Goal: Find specific page/section: Find specific page/section

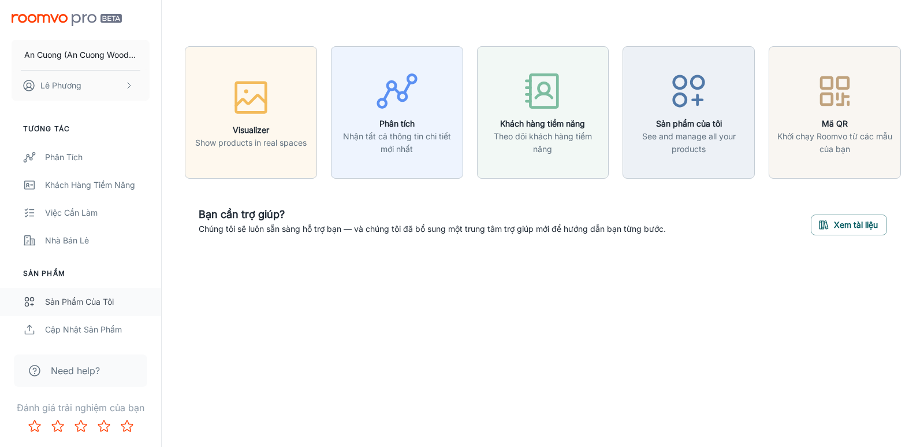
click at [91, 304] on div "Sản phẩm của tôi" at bounding box center [97, 301] width 105 height 13
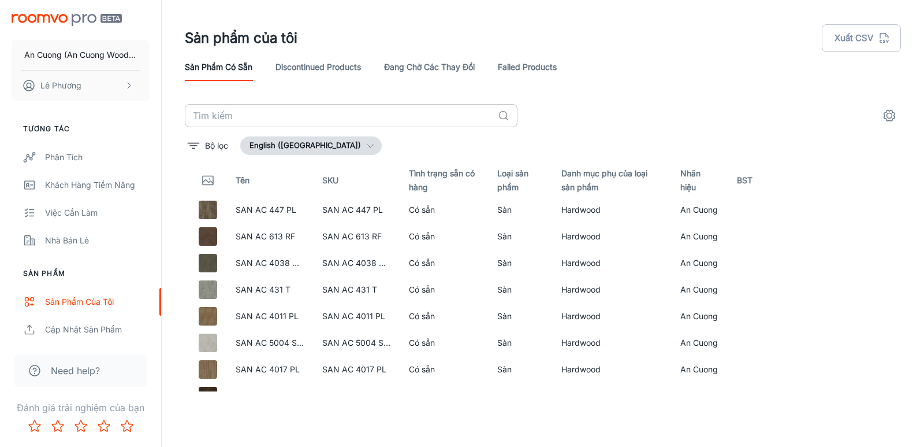
click at [323, 117] on input "text" at bounding box center [339, 115] width 308 height 23
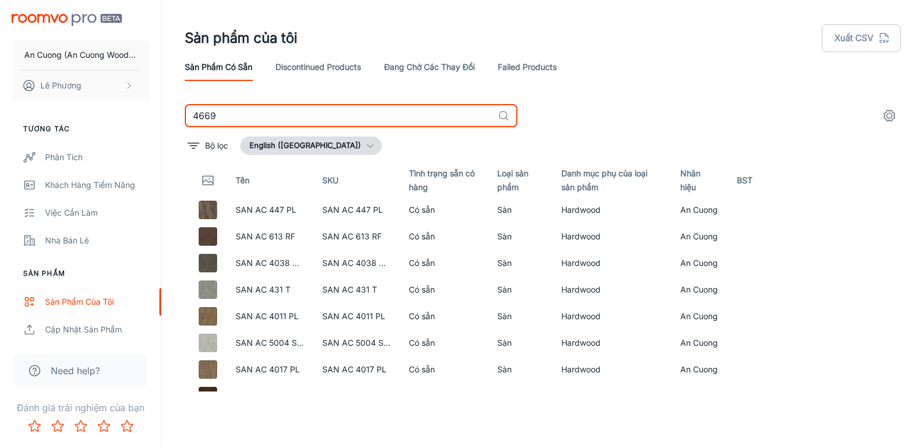
type input "4669"
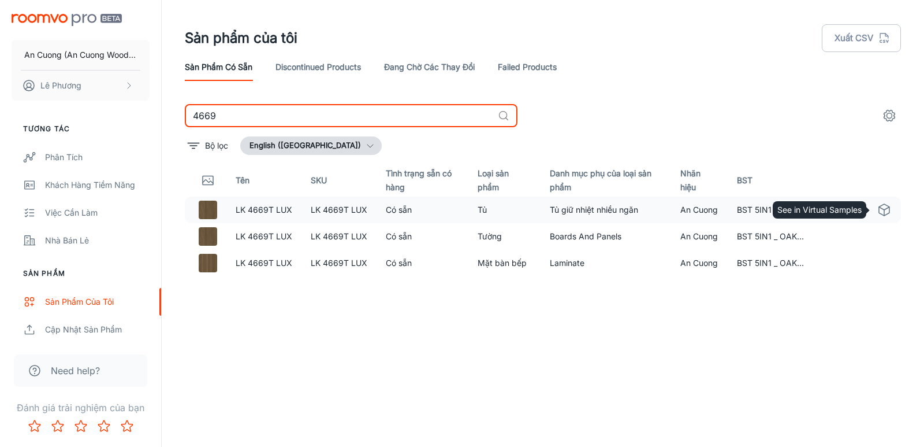
click at [890, 206] on icon "See in Virtual Samples" at bounding box center [885, 210] width 14 height 14
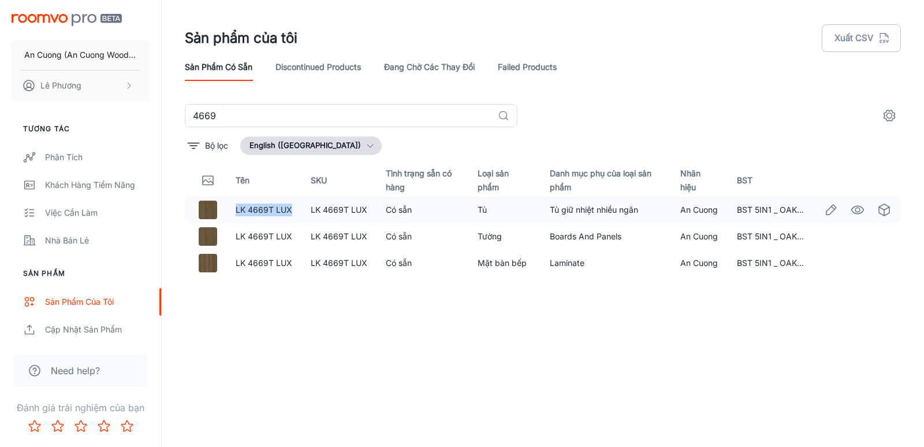
drag, startPoint x: 235, startPoint y: 205, endPoint x: 303, endPoint y: 207, distance: 68.2
click at [303, 207] on tr "LK 4669T LUX LK 4669T LUX Có sẵn Tủ Tủ giữ nhiệt nhiều ngăn An Cuong BST 5IN1 _…" at bounding box center [543, 209] width 716 height 27
copy link "LK 4669T LUX"
